Goal: Task Accomplishment & Management: Use online tool/utility

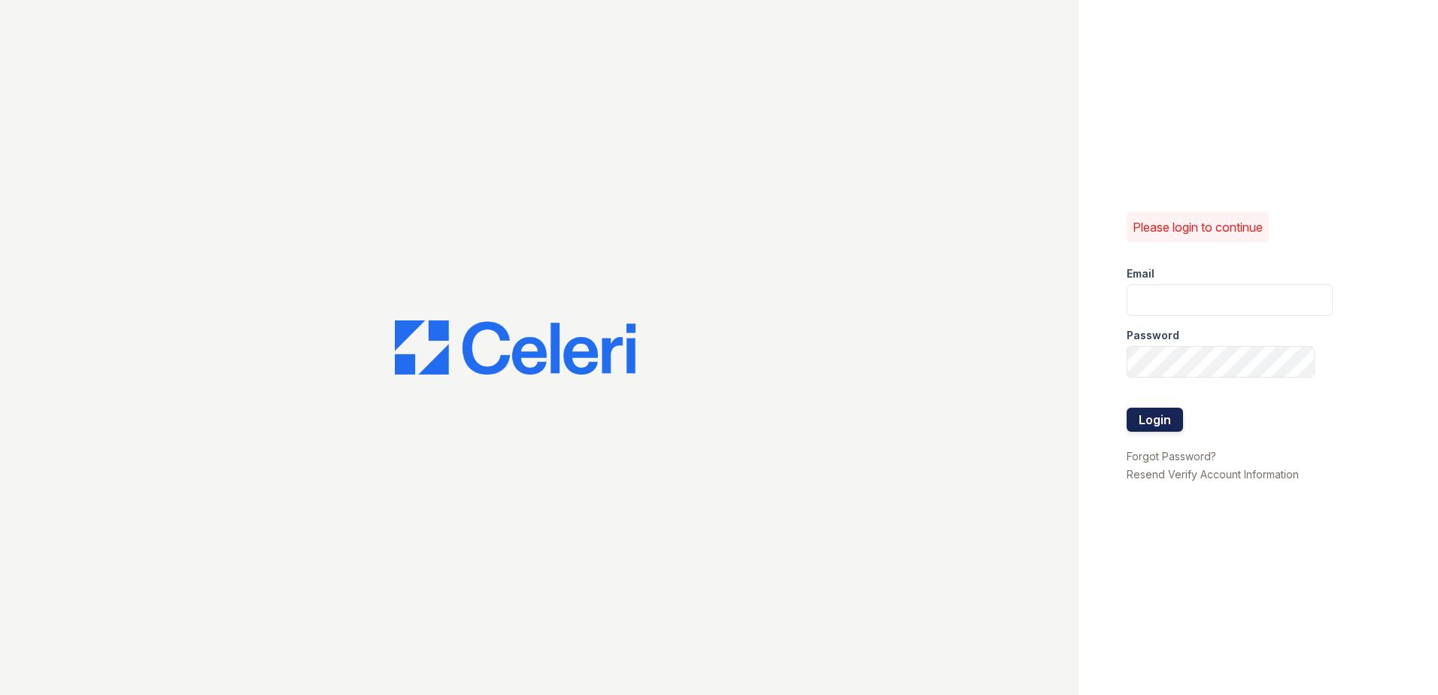
type input "amtorres@lantowerliving.com"
click at [1168, 419] on button "Login" at bounding box center [1155, 420] width 56 height 24
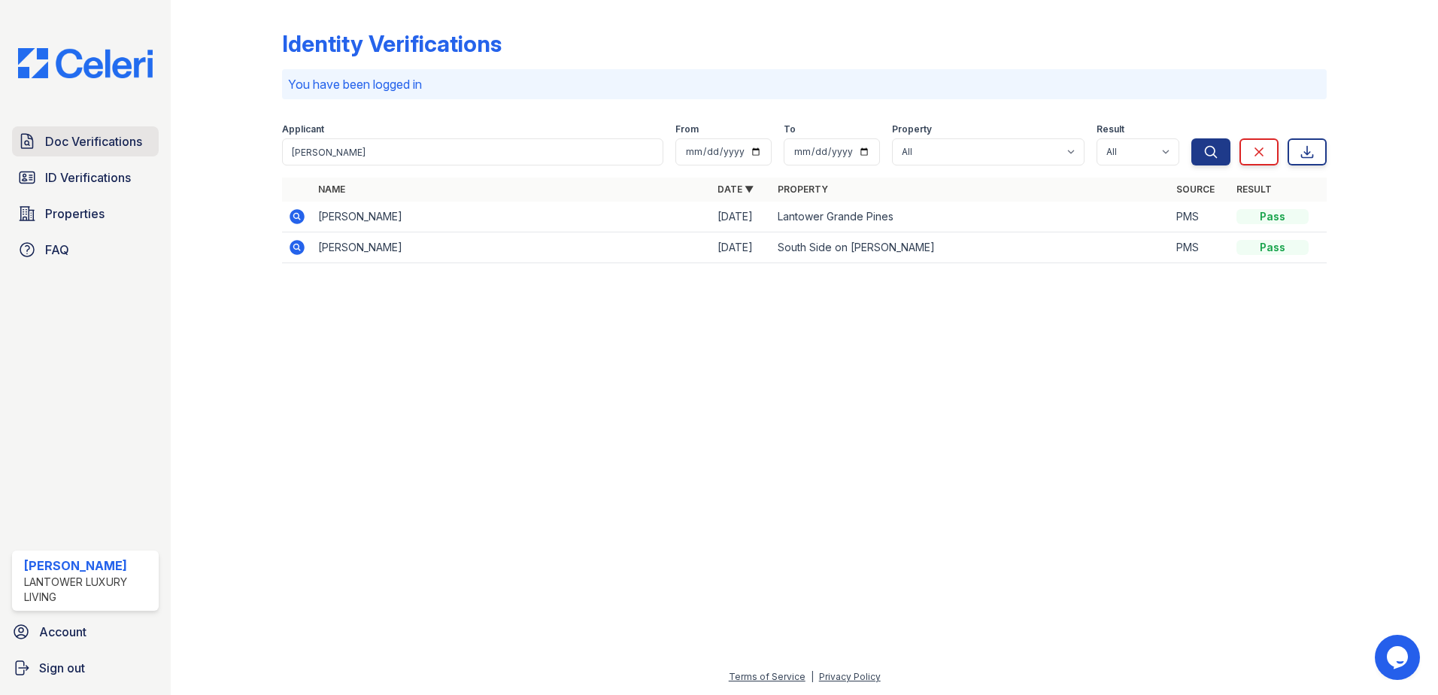
click at [78, 132] on span "Doc Verifications" at bounding box center [93, 141] width 97 height 18
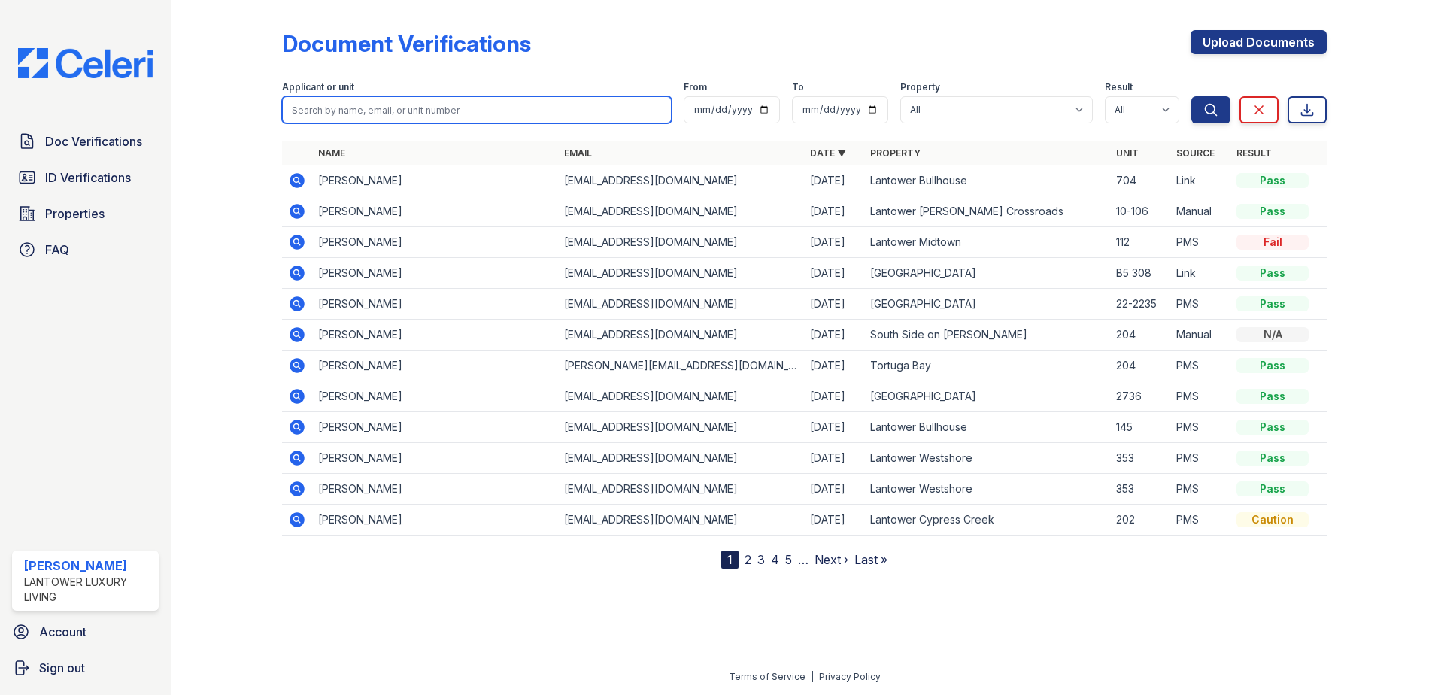
click at [335, 117] on input "search" at bounding box center [477, 109] width 390 height 27
type input "vladimir"
click at [1192, 96] on button "Search" at bounding box center [1211, 109] width 39 height 27
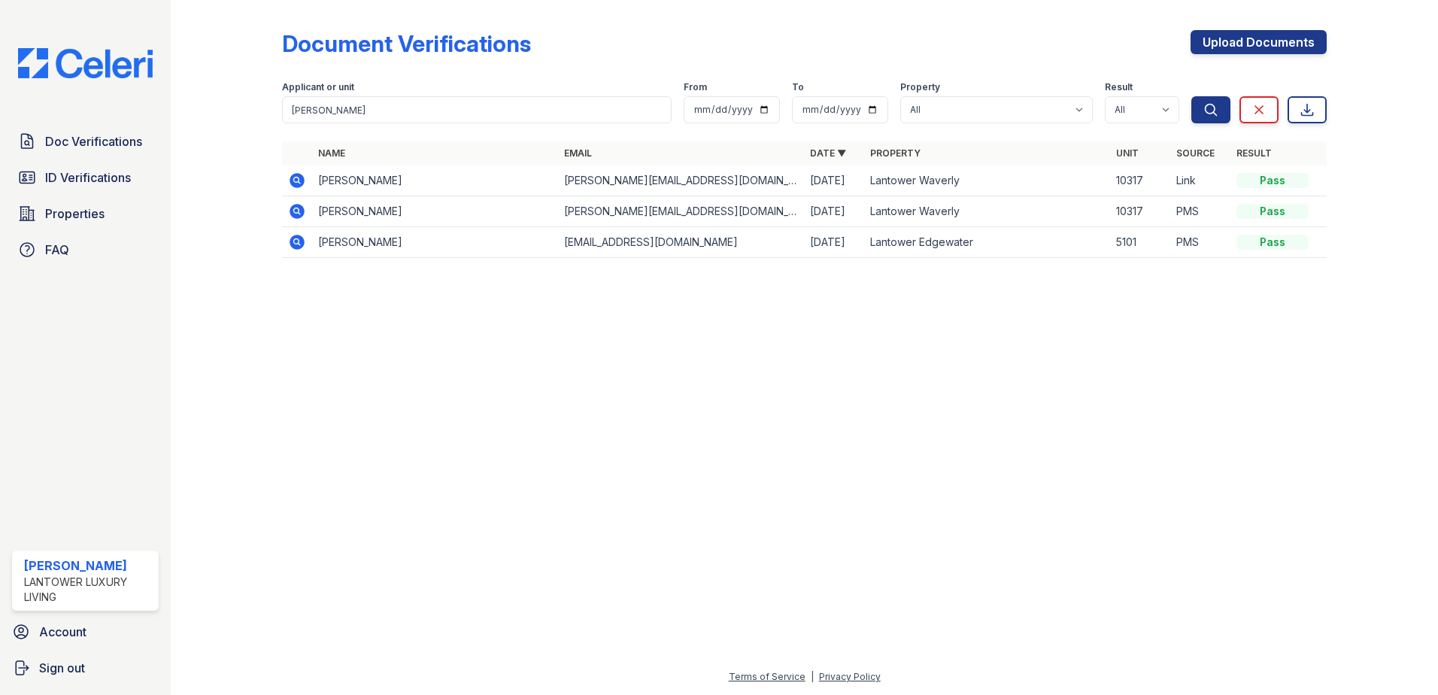
click at [298, 184] on icon at bounding box center [297, 180] width 15 height 15
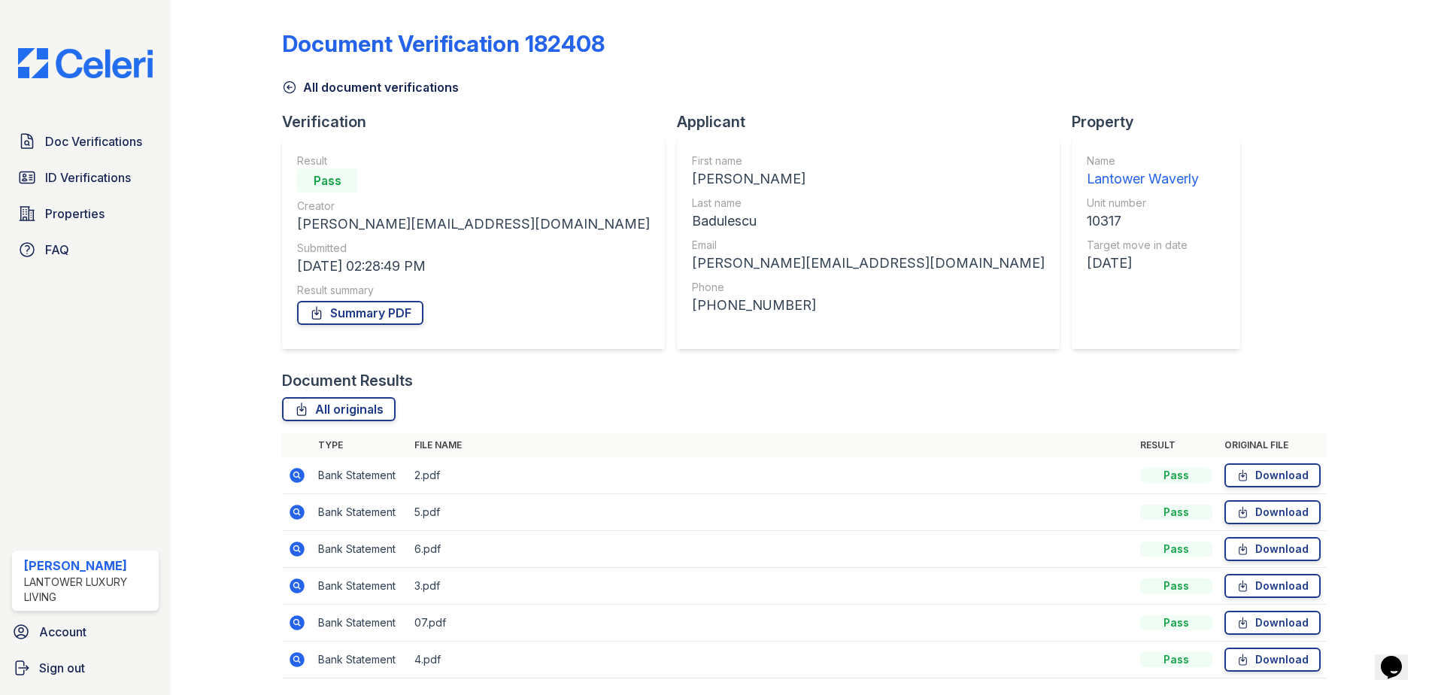
scroll to position [50, 0]
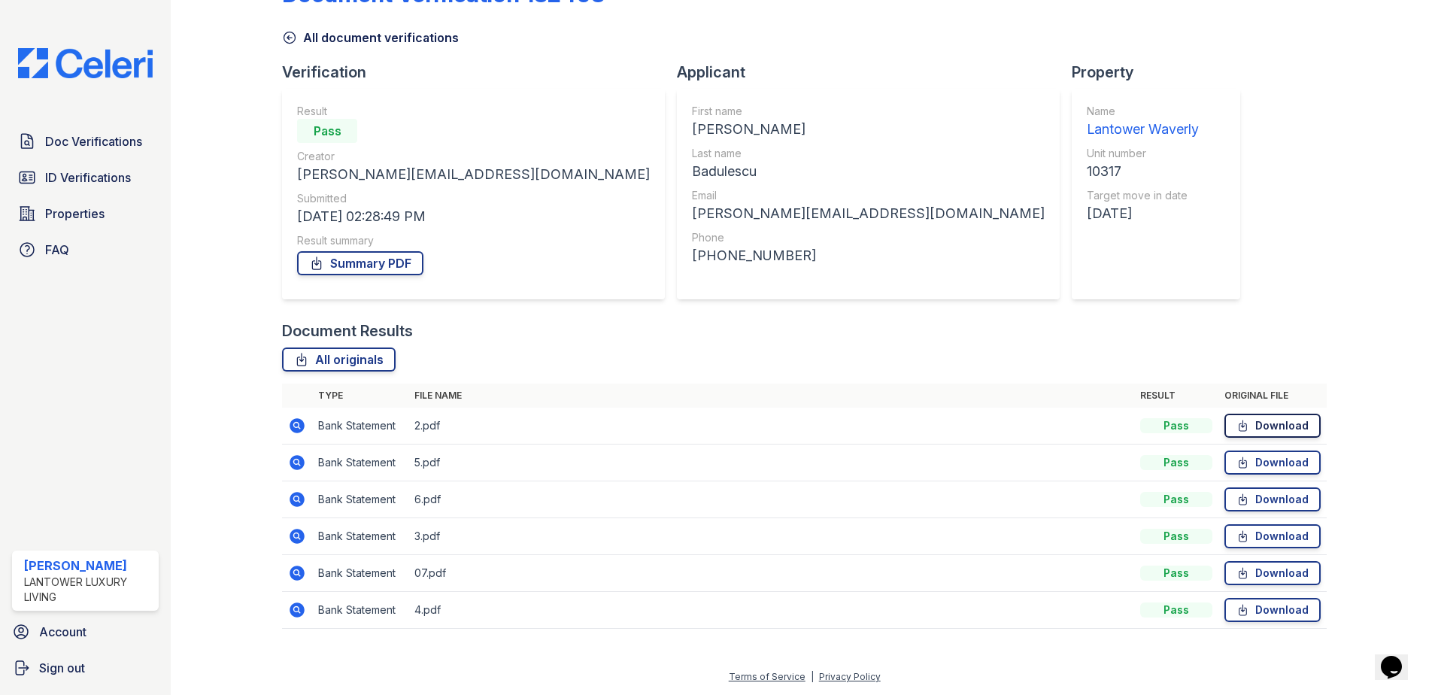
click at [1257, 432] on link "Download" at bounding box center [1273, 426] width 96 height 24
click at [1256, 466] on link "Download" at bounding box center [1273, 463] width 96 height 24
click at [1252, 504] on link "Download" at bounding box center [1273, 499] width 96 height 24
click at [1249, 541] on link "Download" at bounding box center [1273, 536] width 96 height 24
click at [1252, 584] on link "Download" at bounding box center [1273, 573] width 96 height 24
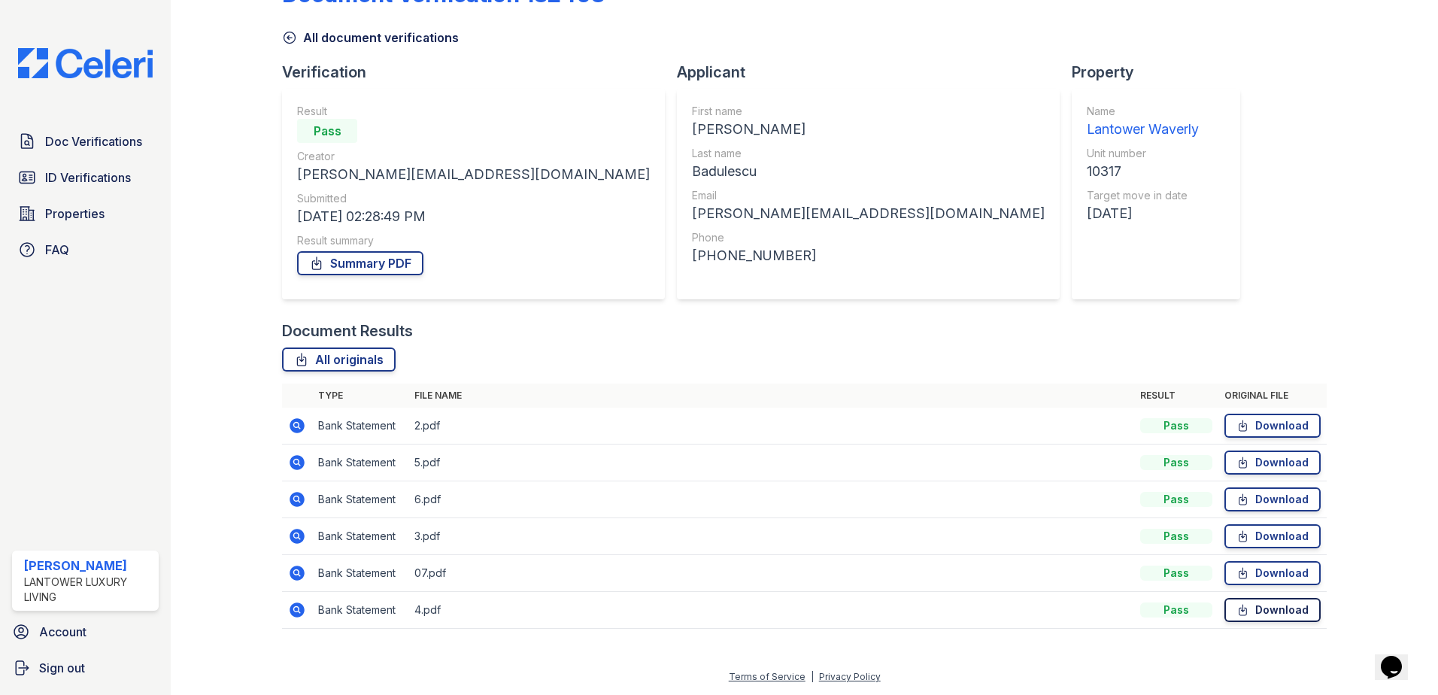
click at [1237, 613] on icon at bounding box center [1243, 610] width 13 height 15
click at [104, 209] on span "Properties" at bounding box center [74, 214] width 59 height 18
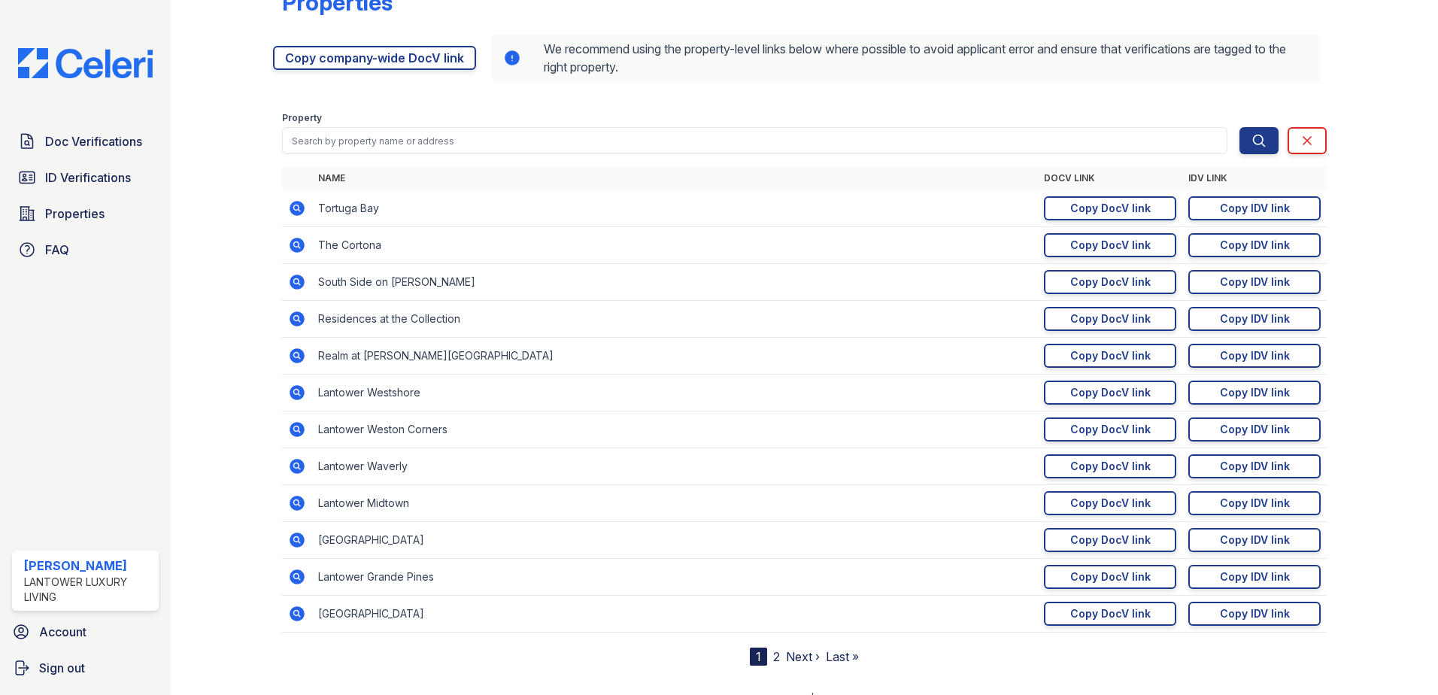
scroll to position [63, 0]
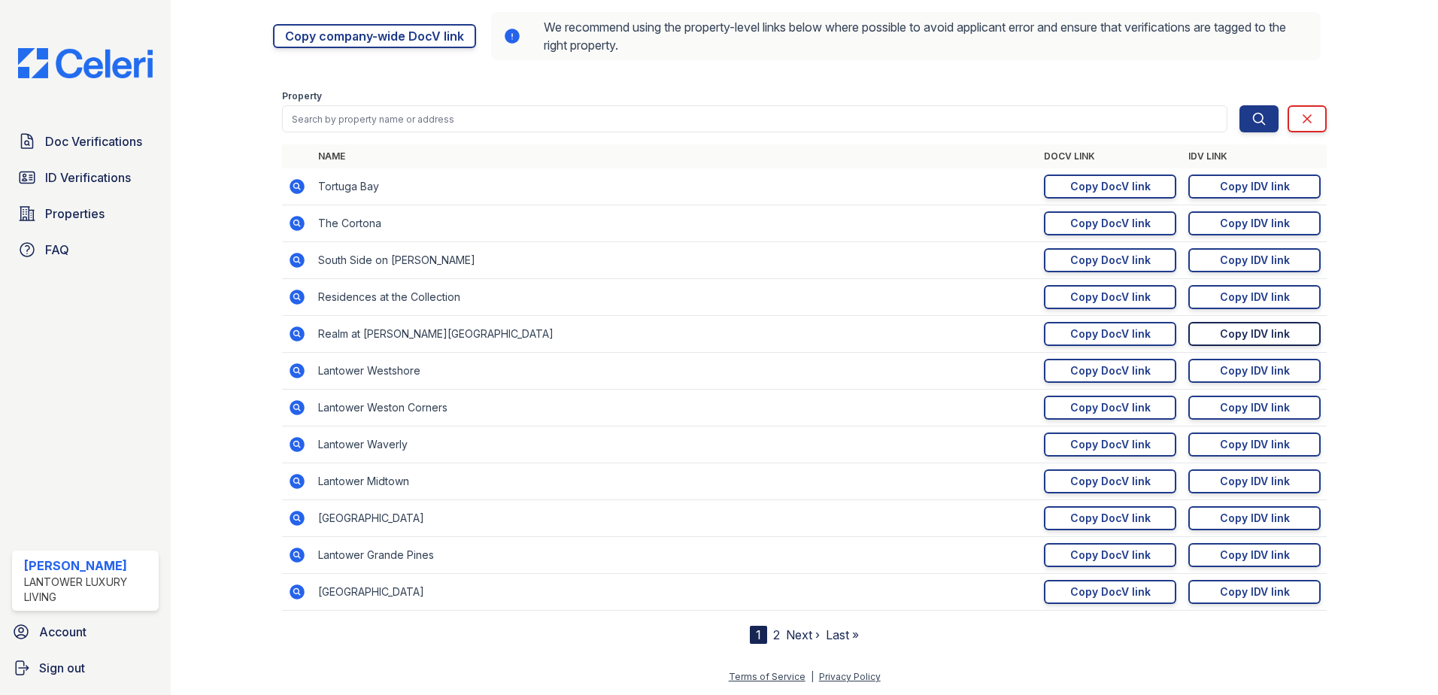
click at [1225, 329] on div "Copy IDV link" at bounding box center [1255, 333] width 70 height 15
click at [127, 144] on span "Doc Verifications" at bounding box center [93, 141] width 97 height 18
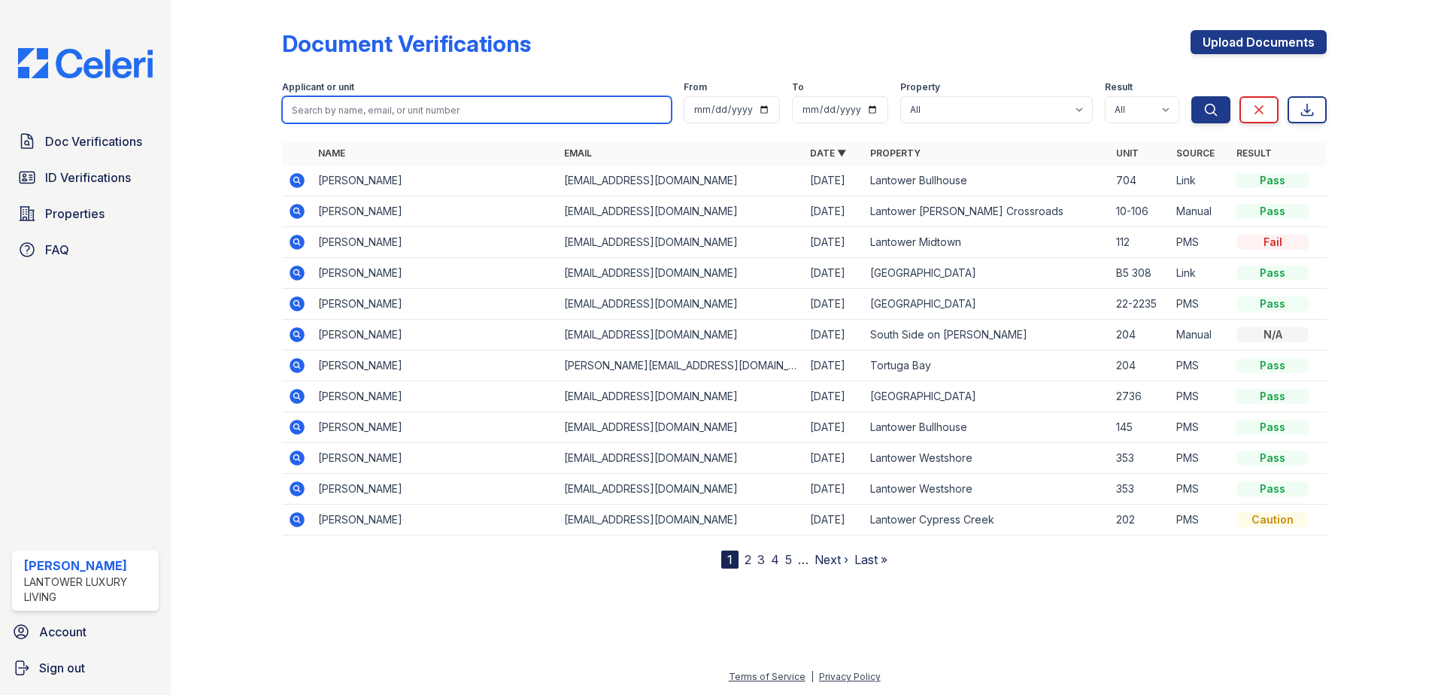
click at [338, 114] on input "search" at bounding box center [477, 109] width 390 height 27
type input "katherine"
click at [1192, 96] on button "Search" at bounding box center [1211, 109] width 39 height 27
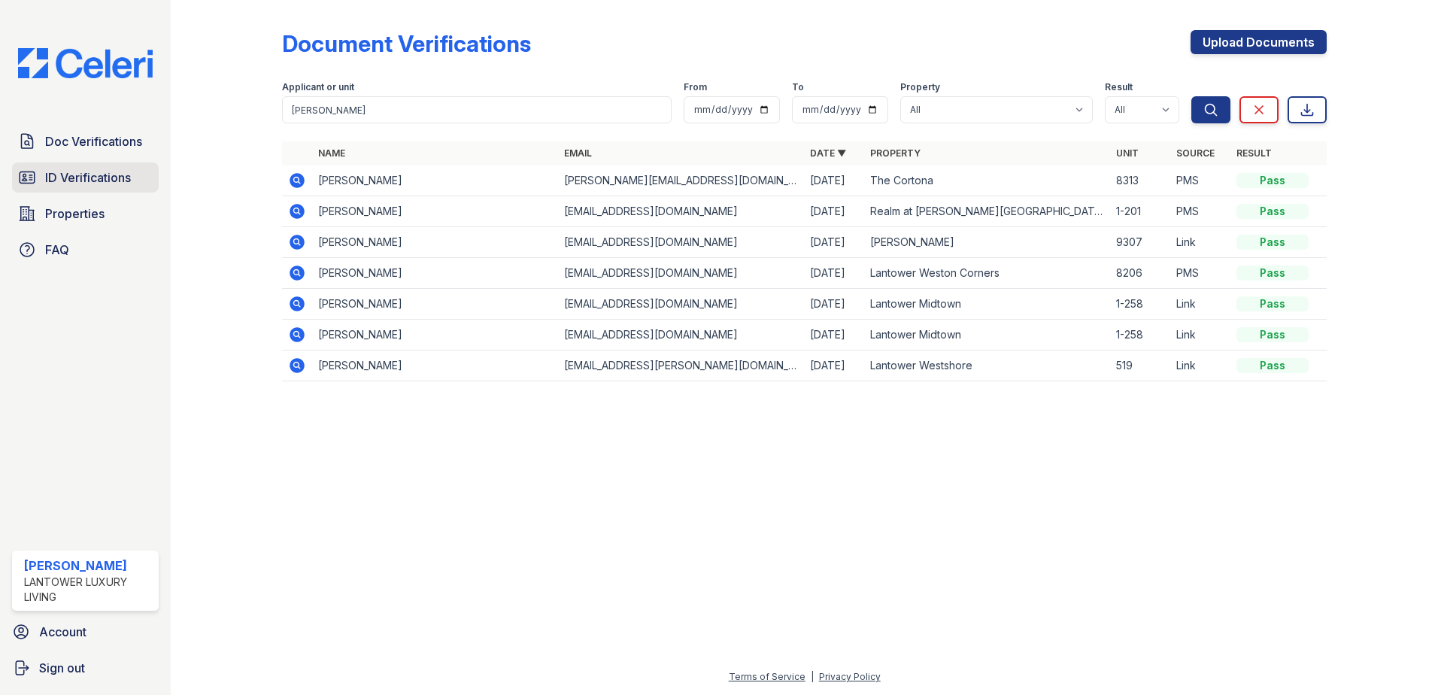
click at [84, 172] on span "ID Verifications" at bounding box center [88, 177] width 86 height 18
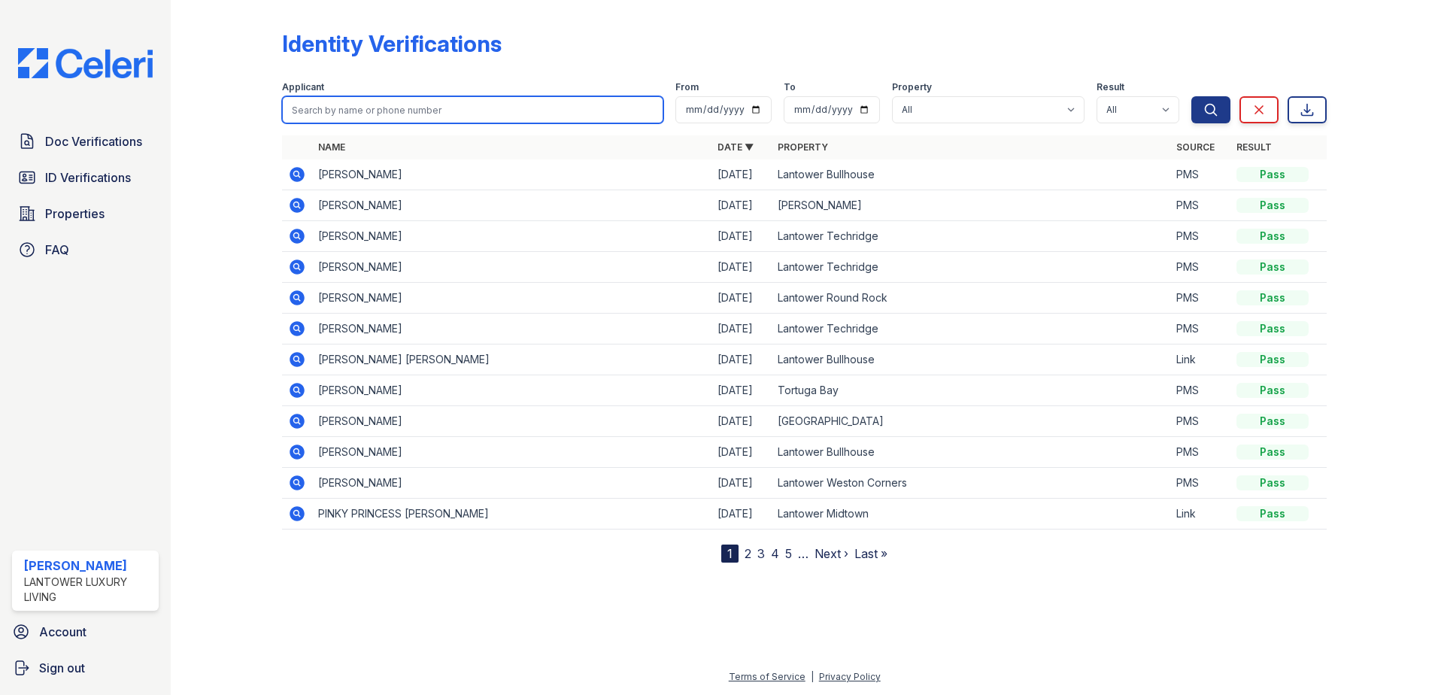
click at [356, 112] on input "search" at bounding box center [472, 109] width 381 height 27
type input "katherine"
click at [1192, 96] on button "Search" at bounding box center [1211, 109] width 39 height 27
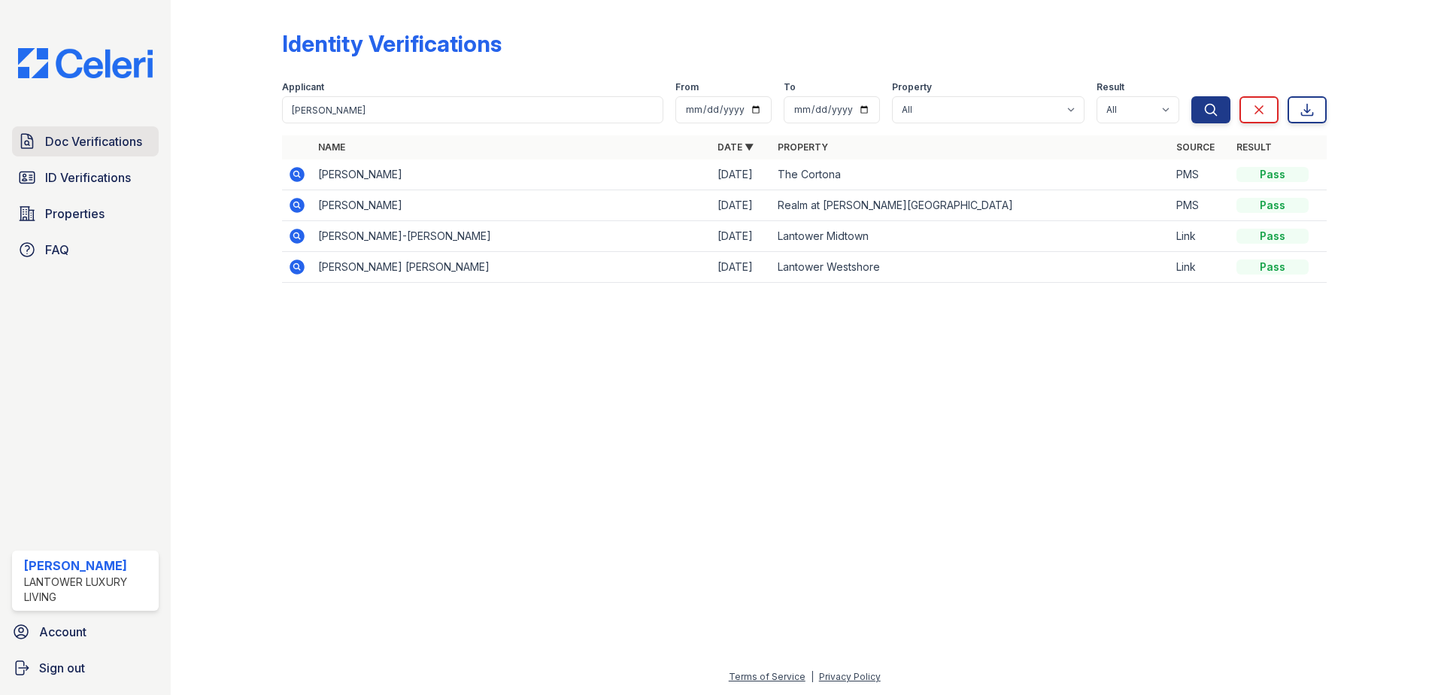
click at [149, 138] on link "Doc Verifications" at bounding box center [85, 141] width 147 height 30
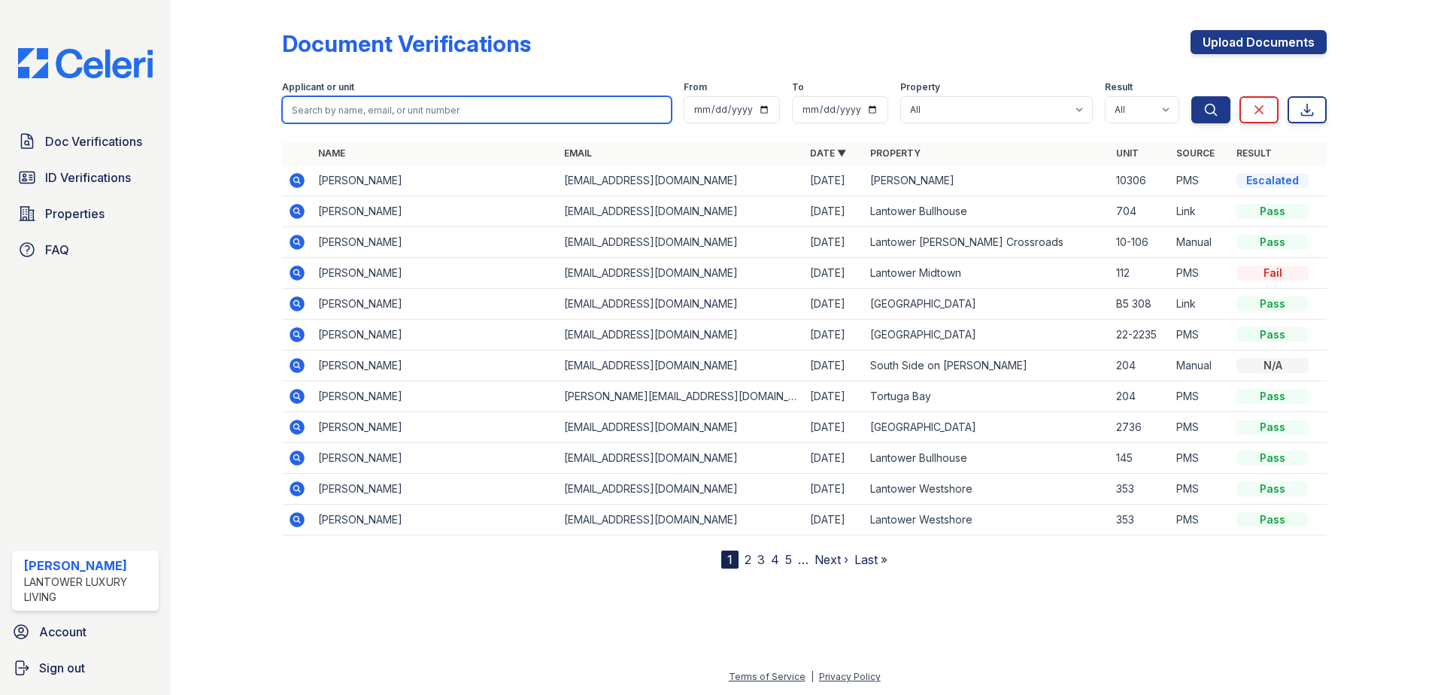
click at [372, 115] on input "search" at bounding box center [477, 109] width 390 height 27
type input "katherine"
click at [1192, 96] on button "Search" at bounding box center [1211, 109] width 39 height 27
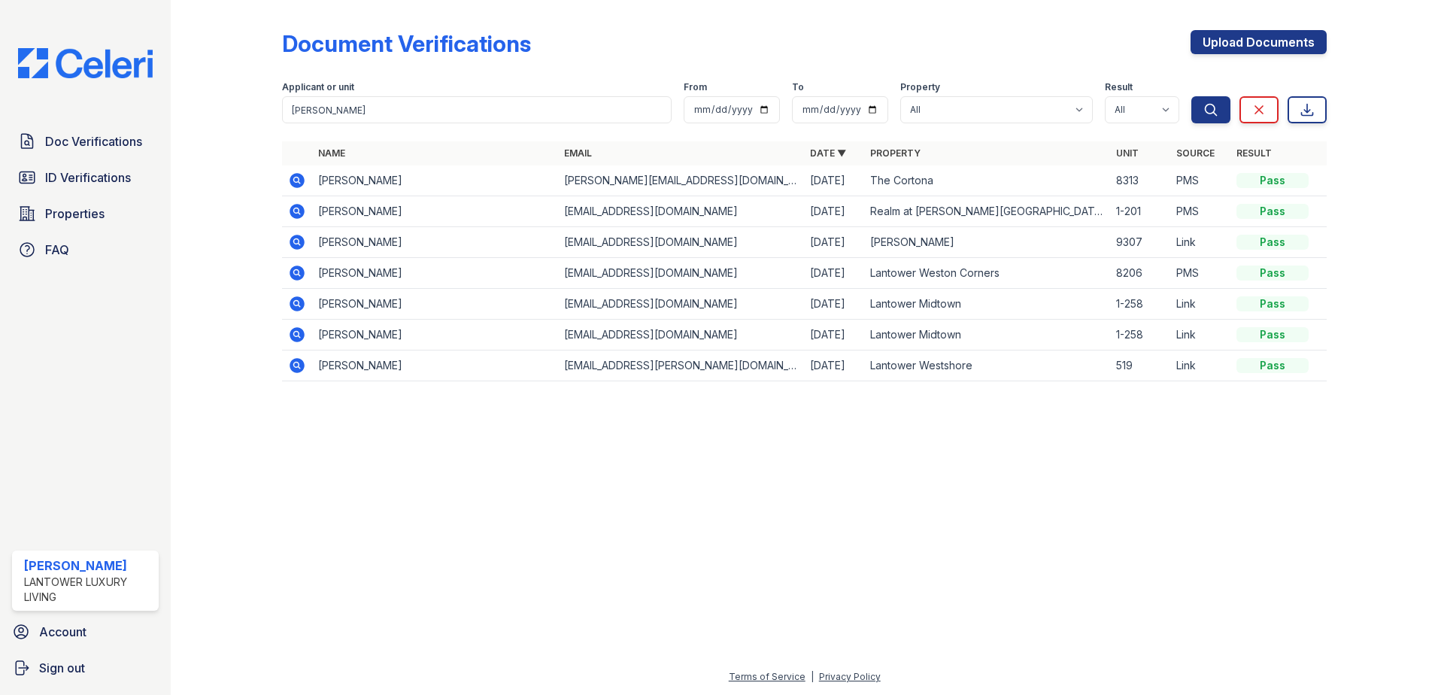
click at [291, 181] on icon at bounding box center [297, 180] width 15 height 15
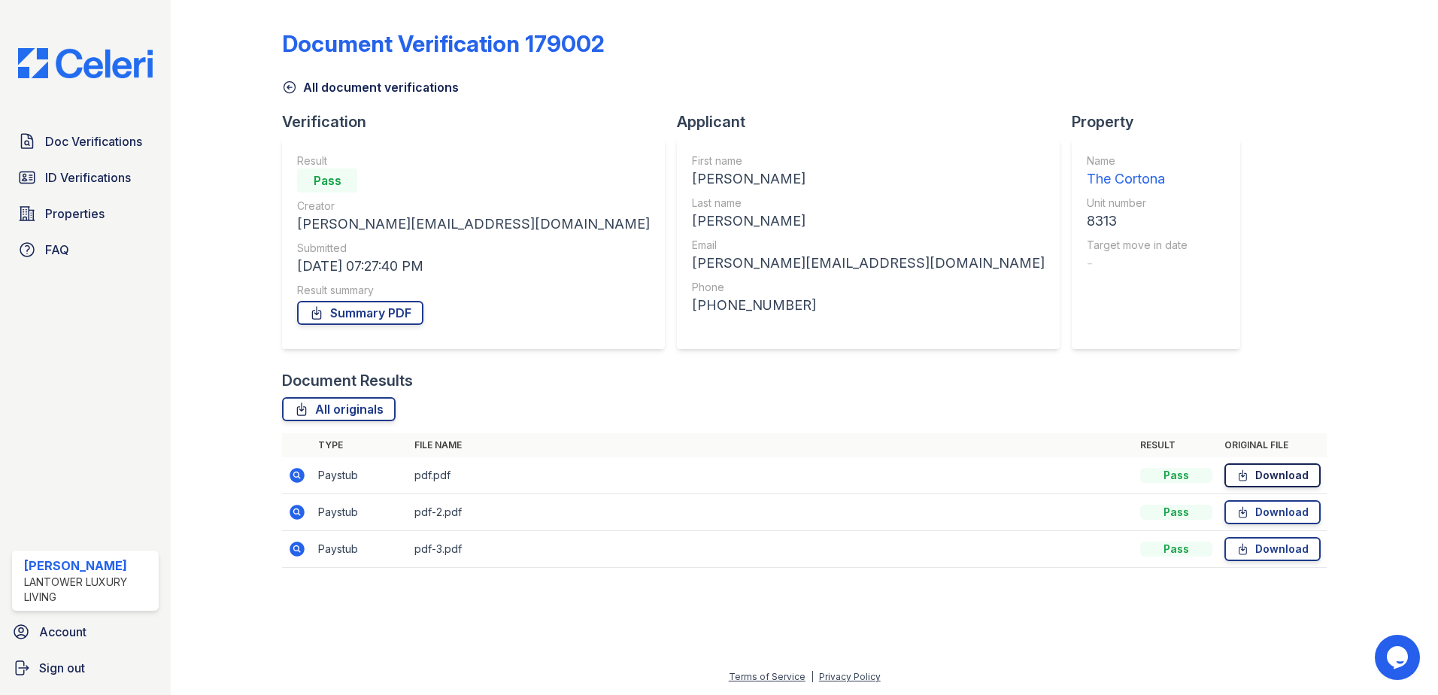
click at [1269, 478] on link "Download" at bounding box center [1273, 475] width 96 height 24
click at [1273, 515] on link "Download" at bounding box center [1273, 512] width 96 height 24
click at [1253, 550] on link "Download" at bounding box center [1273, 549] width 96 height 24
click at [85, 164] on link "ID Verifications" at bounding box center [85, 177] width 147 height 30
click at [86, 142] on span "Doc Verifications" at bounding box center [93, 141] width 97 height 18
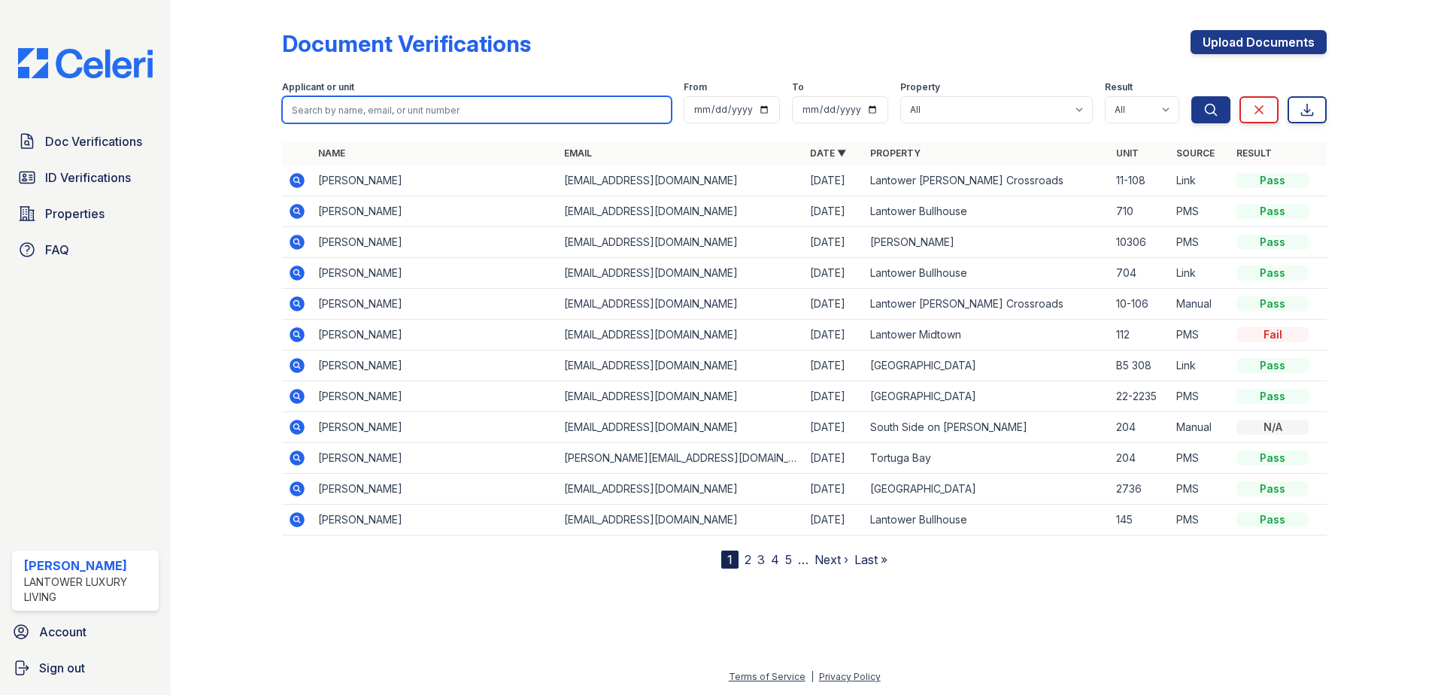
drag, startPoint x: 378, startPoint y: 126, endPoint x: 369, endPoint y: 114, distance: 14.9
click at [369, 114] on form "Applicant or unit From To Property All Lantower Ambrosio Lantower Asturia Lanto…" at bounding box center [804, 99] width 1045 height 60
click at [369, 114] on input "search" at bounding box center [477, 109] width 390 height 27
type input "tye"
click at [1192, 96] on button "Search" at bounding box center [1211, 109] width 39 height 27
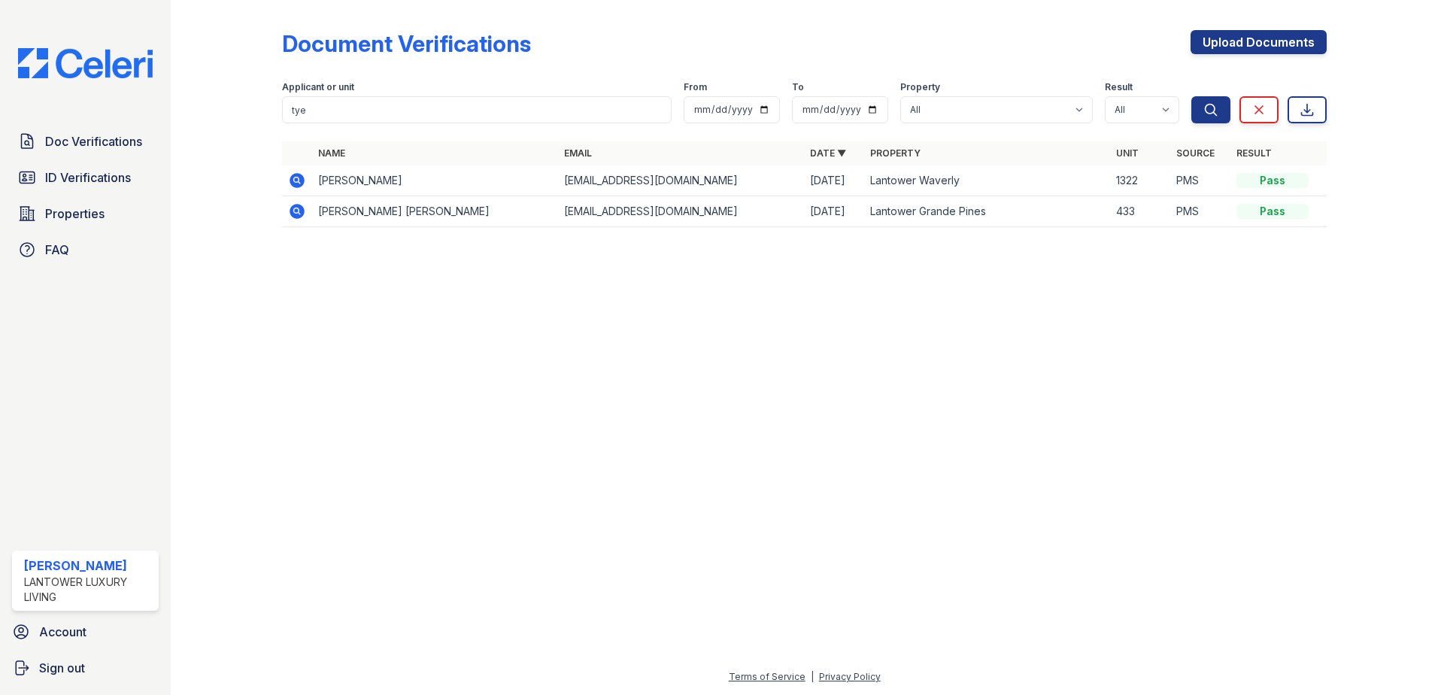
click at [296, 180] on icon at bounding box center [296, 180] width 4 height 4
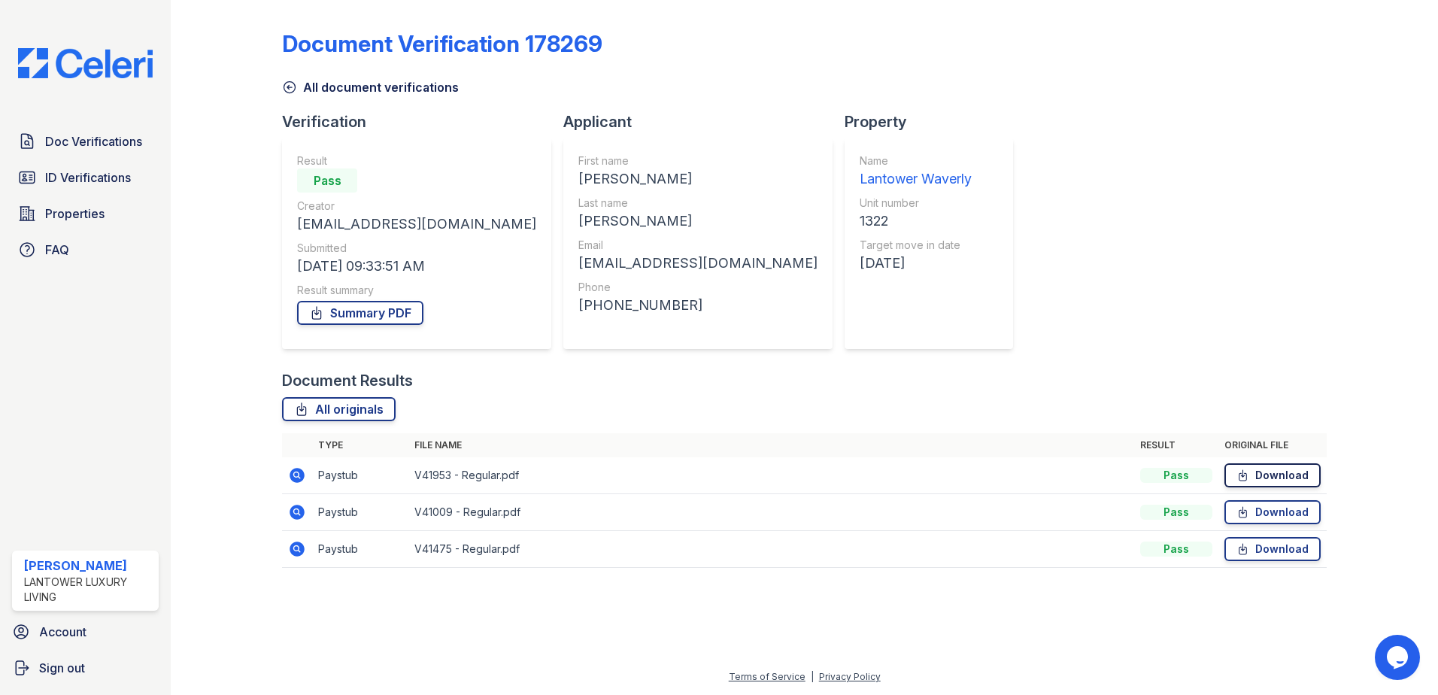
click at [1253, 478] on link "Download" at bounding box center [1273, 475] width 96 height 24
click at [1258, 520] on link "Download" at bounding box center [1273, 512] width 96 height 24
click at [1260, 546] on link "Download" at bounding box center [1273, 549] width 96 height 24
click at [1283, 512] on link "Download" at bounding box center [1273, 512] width 96 height 24
click at [1258, 546] on link "Download" at bounding box center [1273, 549] width 96 height 24
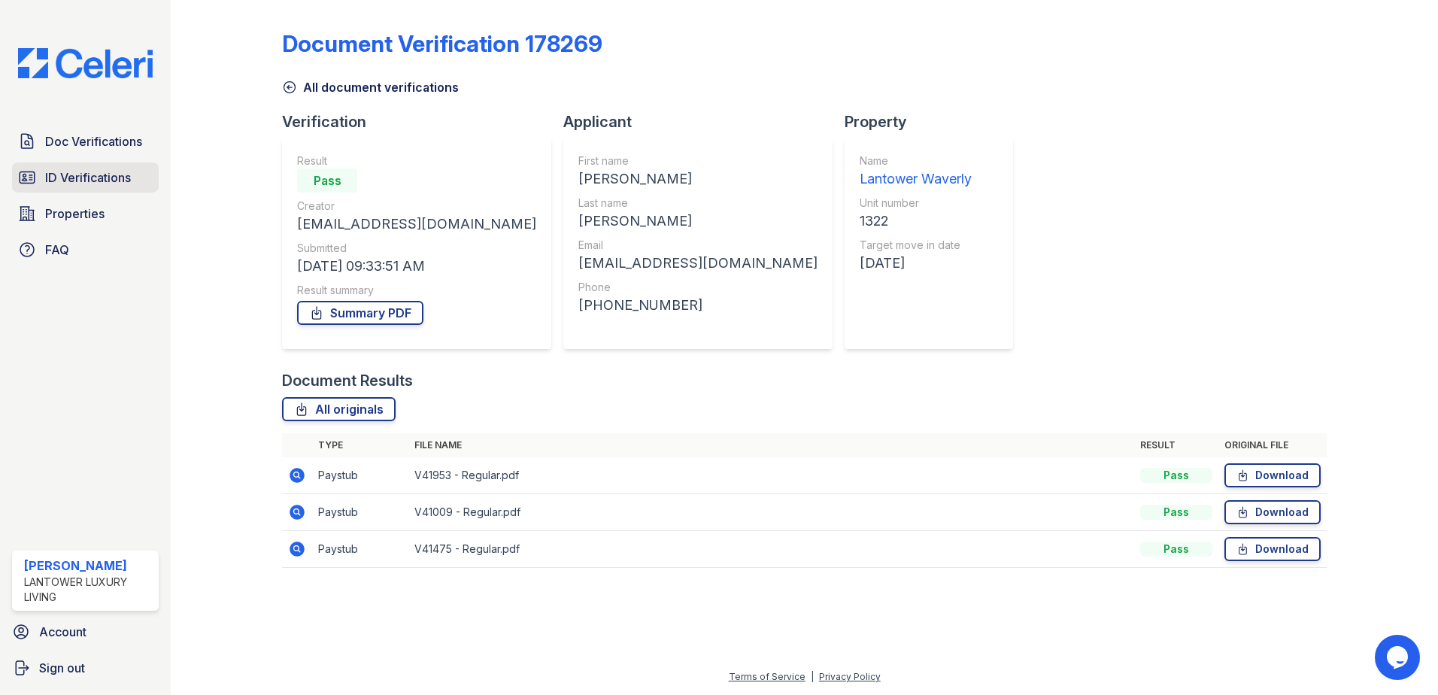
click at [100, 175] on span "ID Verifications" at bounding box center [88, 177] width 86 height 18
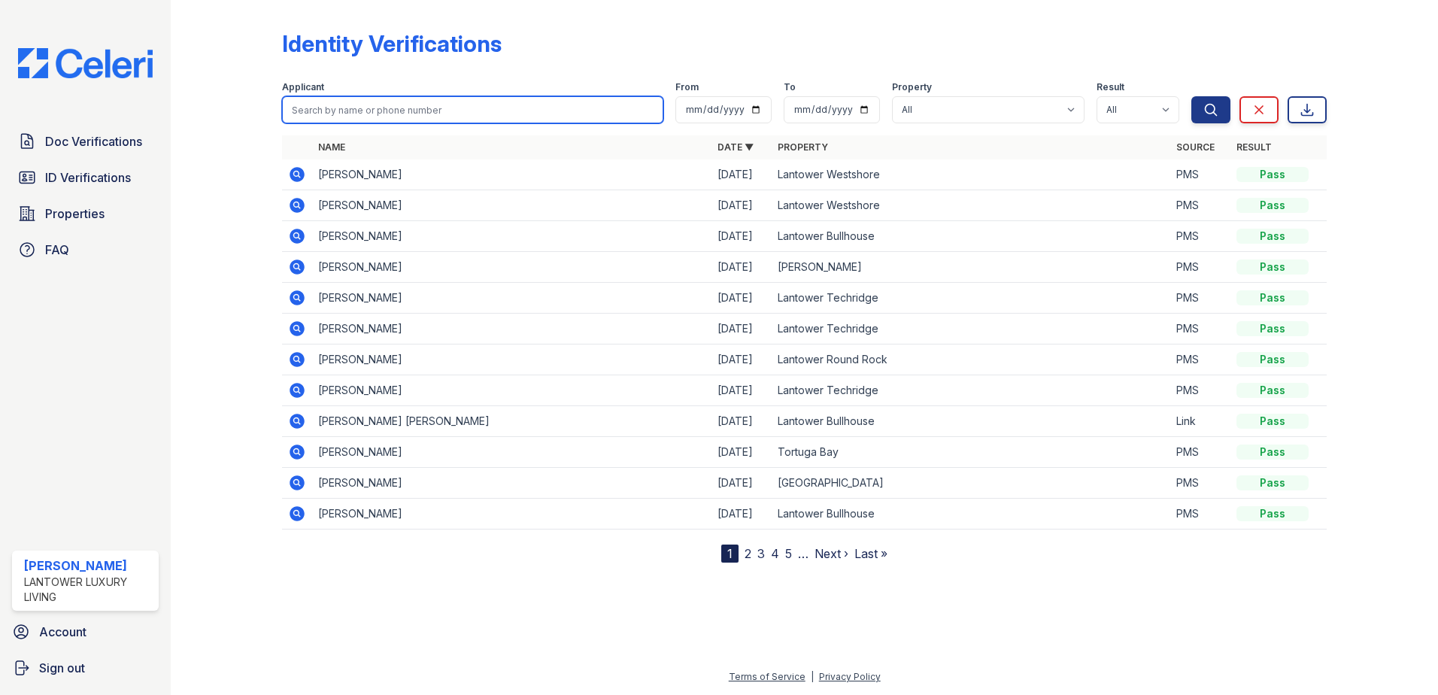
click at [370, 113] on input "search" at bounding box center [472, 109] width 381 height 27
type input "jandi"
click at [1192, 96] on button "Search" at bounding box center [1211, 109] width 39 height 27
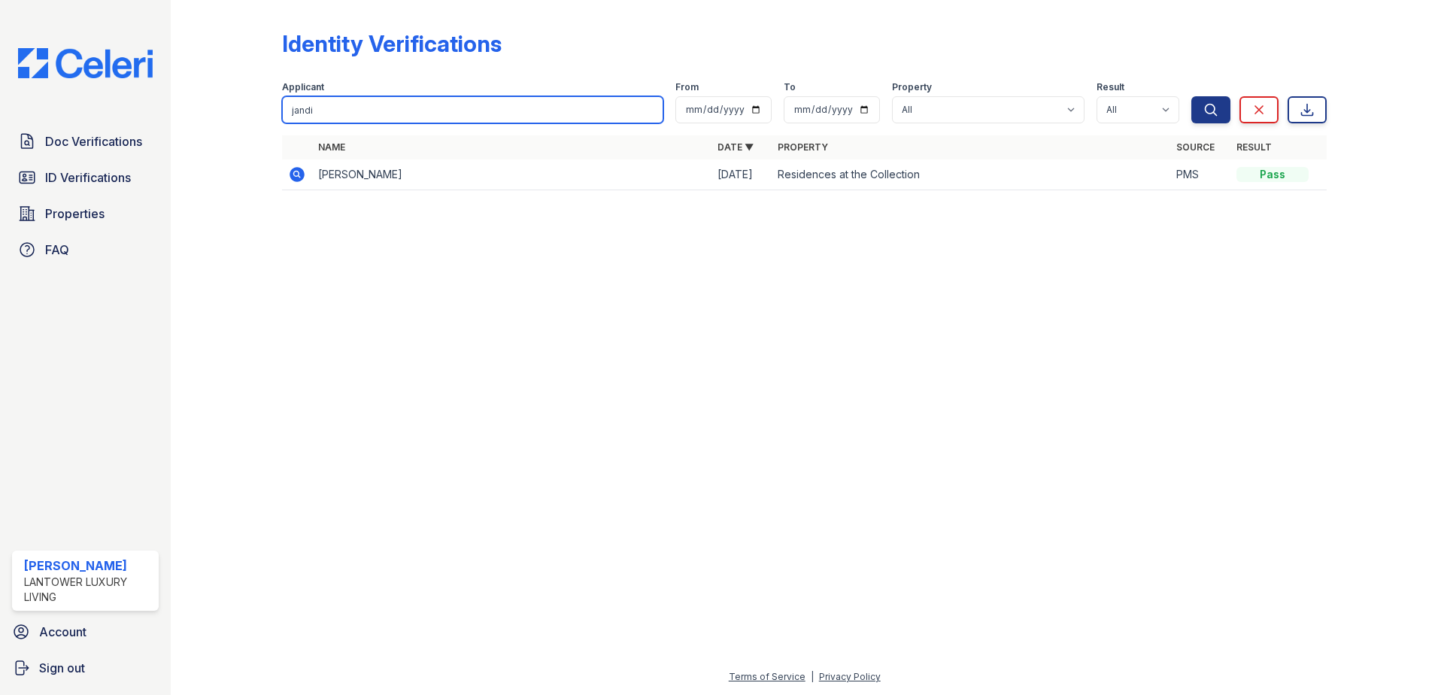
drag, startPoint x: 369, startPoint y: 101, endPoint x: 263, endPoint y: 100, distance: 106.8
click at [263, 100] on div "Identity Verifications Filter Applicant jandi From To Property All Lantower [PE…" at bounding box center [804, 114] width 1219 height 229
type input "[PERSON_NAME]"
click at [1192, 96] on button "Search" at bounding box center [1211, 109] width 39 height 27
